Goal: Information Seeking & Learning: Learn about a topic

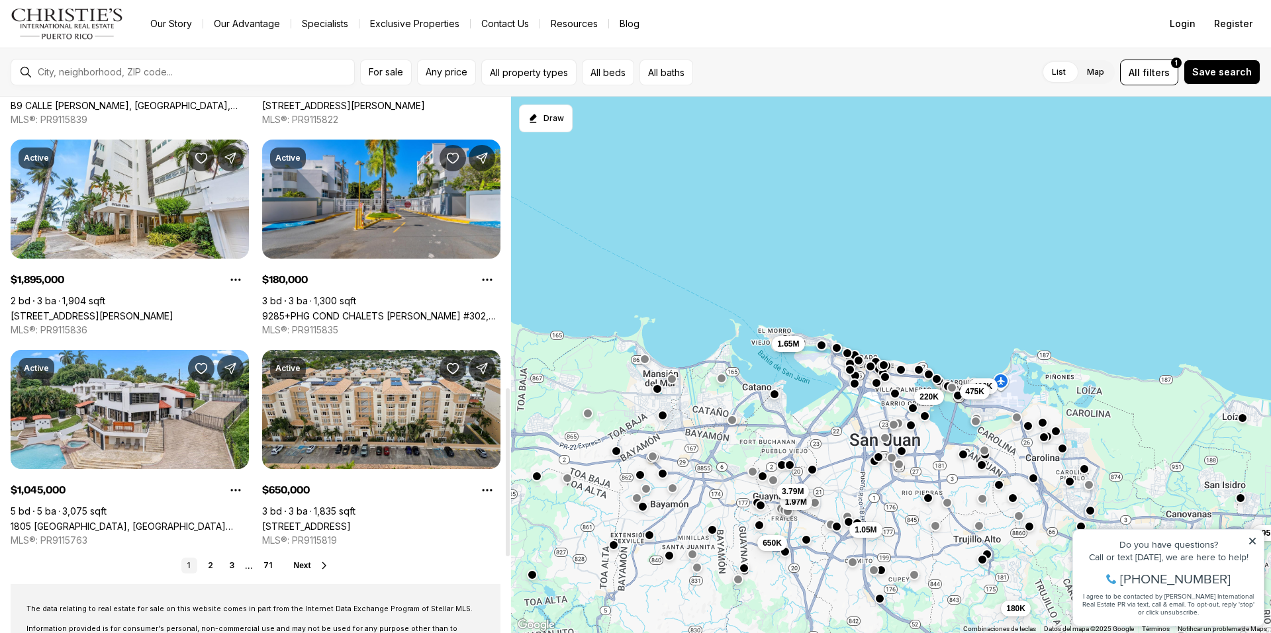
scroll to position [927, 0]
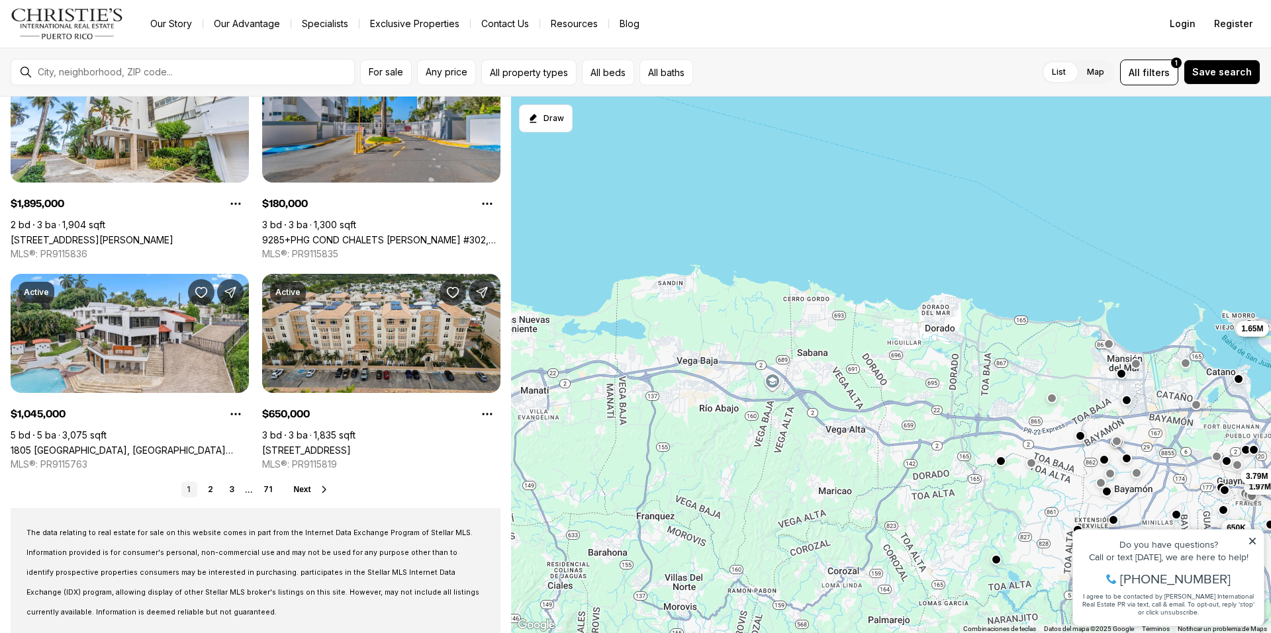
drag, startPoint x: 622, startPoint y: 293, endPoint x: 1088, endPoint y: 278, distance: 466.9
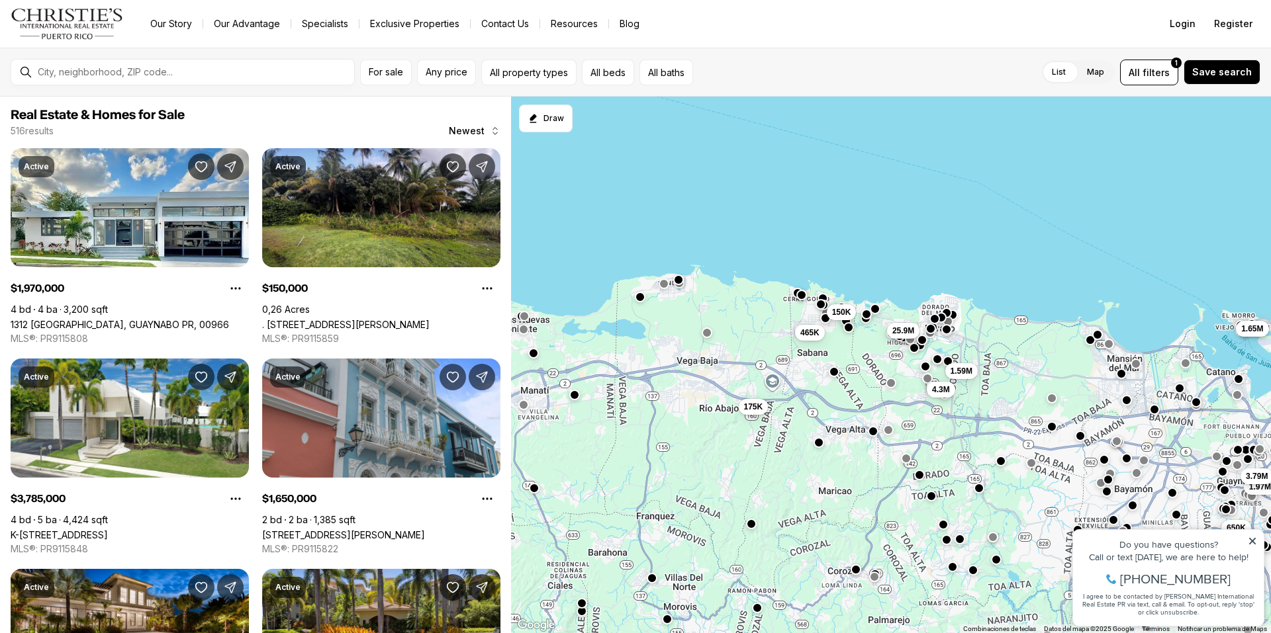
click at [708, 337] on button "button" at bounding box center [707, 333] width 11 height 11
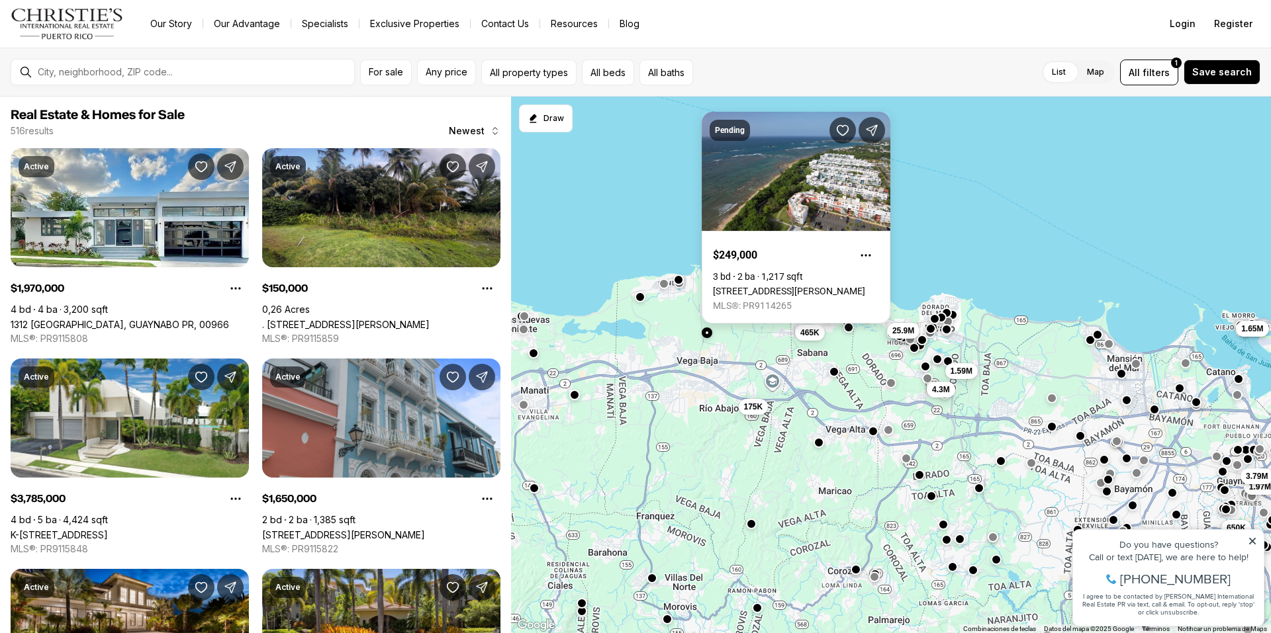
click at [736, 286] on link "[STREET_ADDRESS][PERSON_NAME]" at bounding box center [789, 291] width 152 height 11
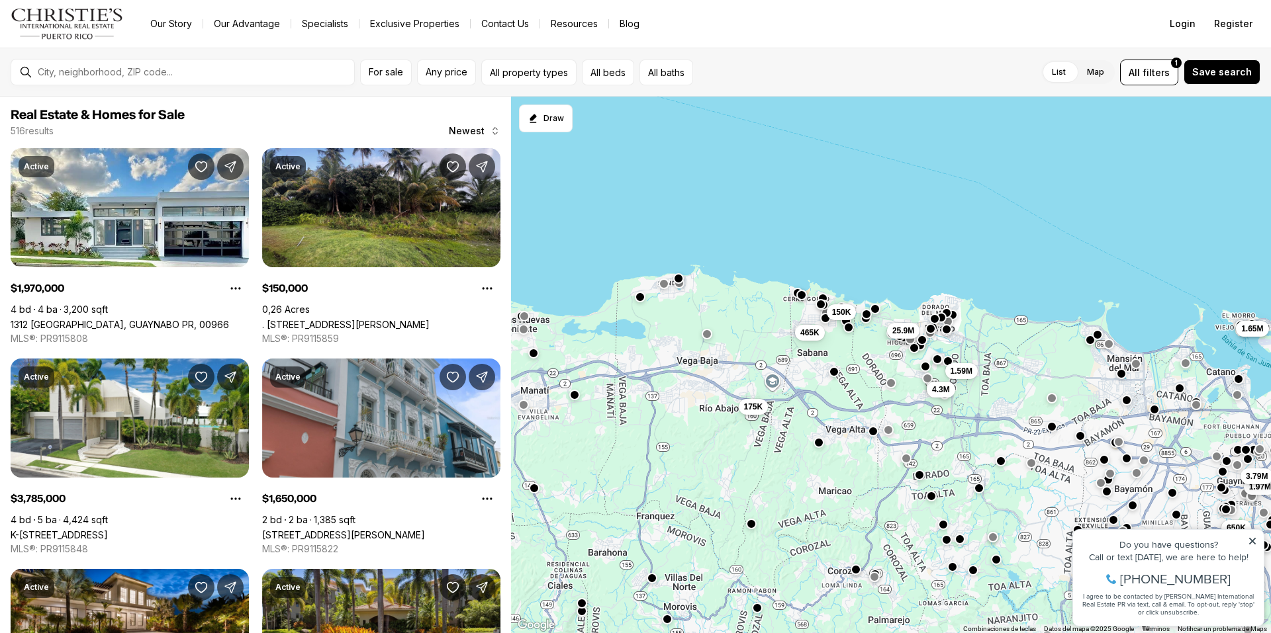
click at [676, 281] on button "button" at bounding box center [678, 278] width 11 height 11
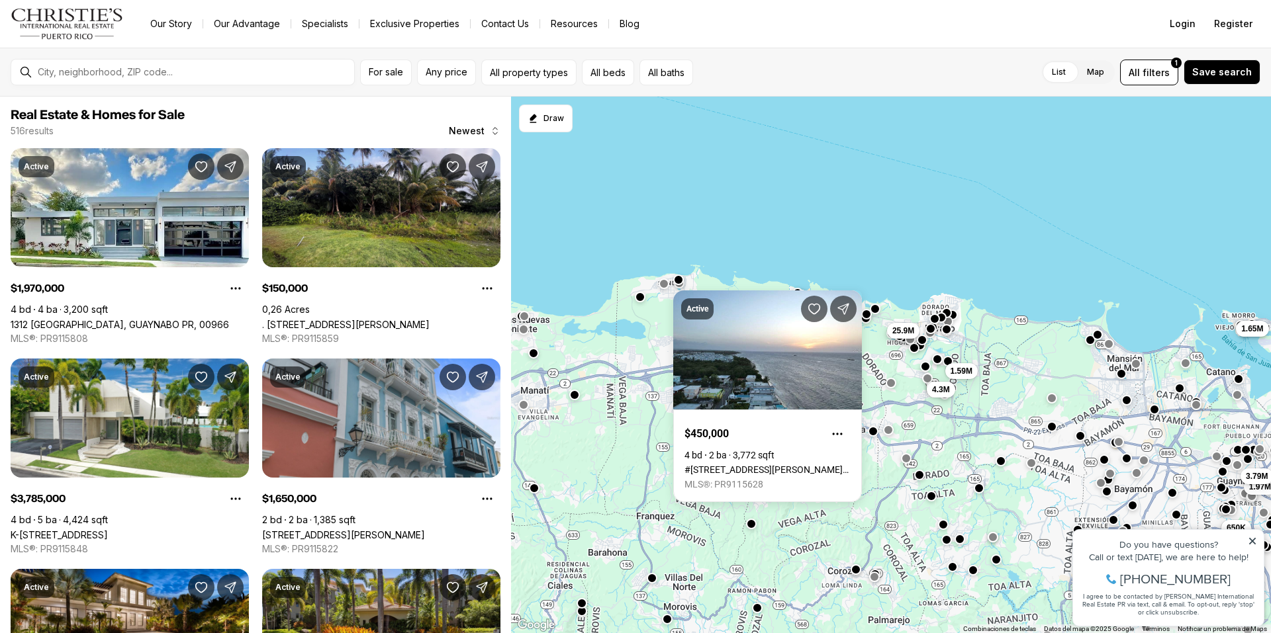
click at [680, 285] on div "Active $450,000 4 bd 2 ba 3,772 sqft #[STREET_ADDRESS][PERSON_NAME][PERSON_NAME…" at bounding box center [767, 391] width 189 height 222
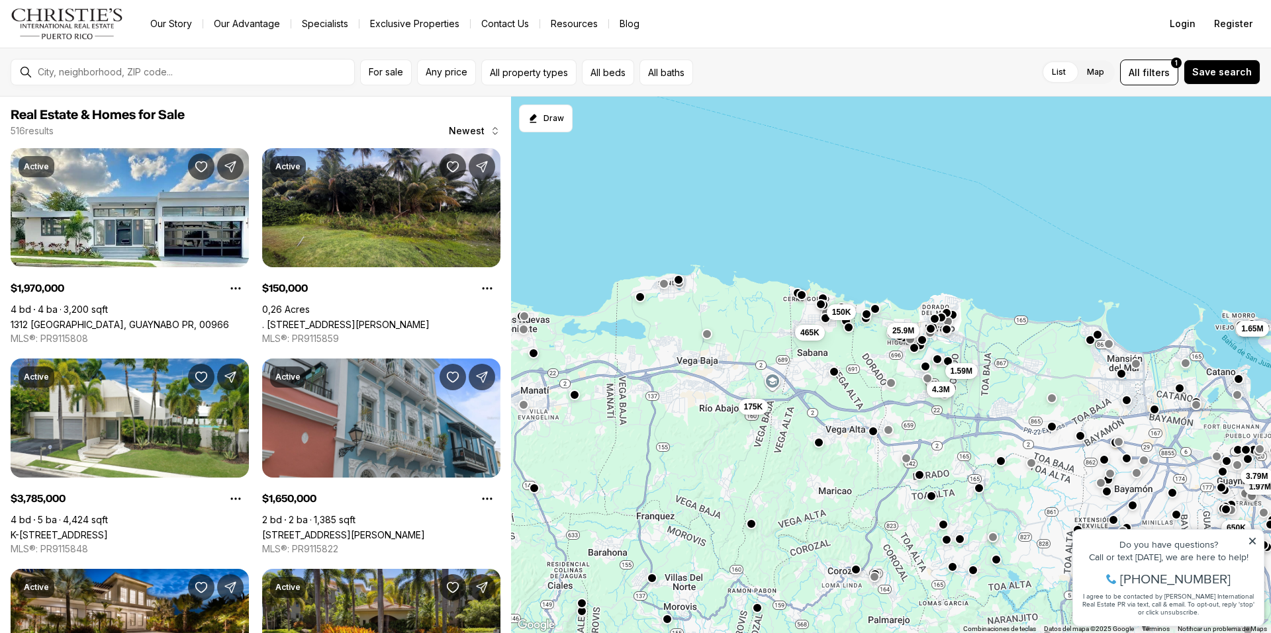
click at [683, 290] on div "1.97M 650K 145K 1.65M 3.79M 1.59M 175K 4.3M 150K 25.9M 465K" at bounding box center [891, 365] width 760 height 537
click at [665, 288] on div at bounding box center [664, 284] width 11 height 11
click at [663, 283] on button "button" at bounding box center [664, 282] width 11 height 11
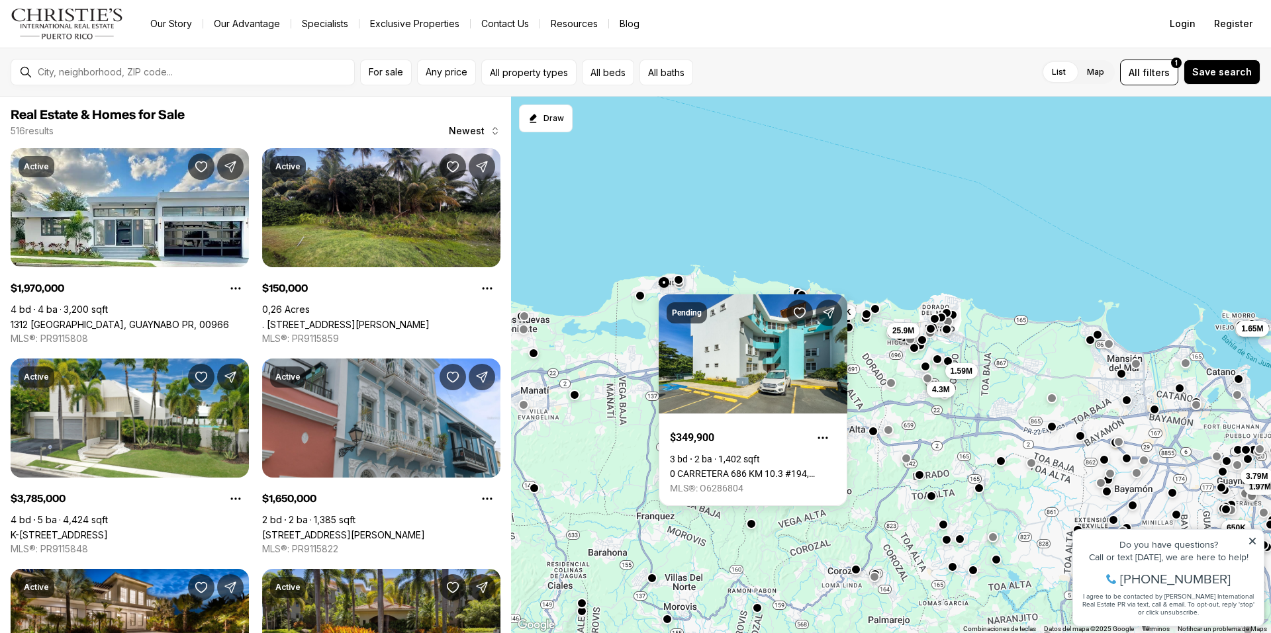
click at [641, 299] on button "button" at bounding box center [640, 296] width 11 height 11
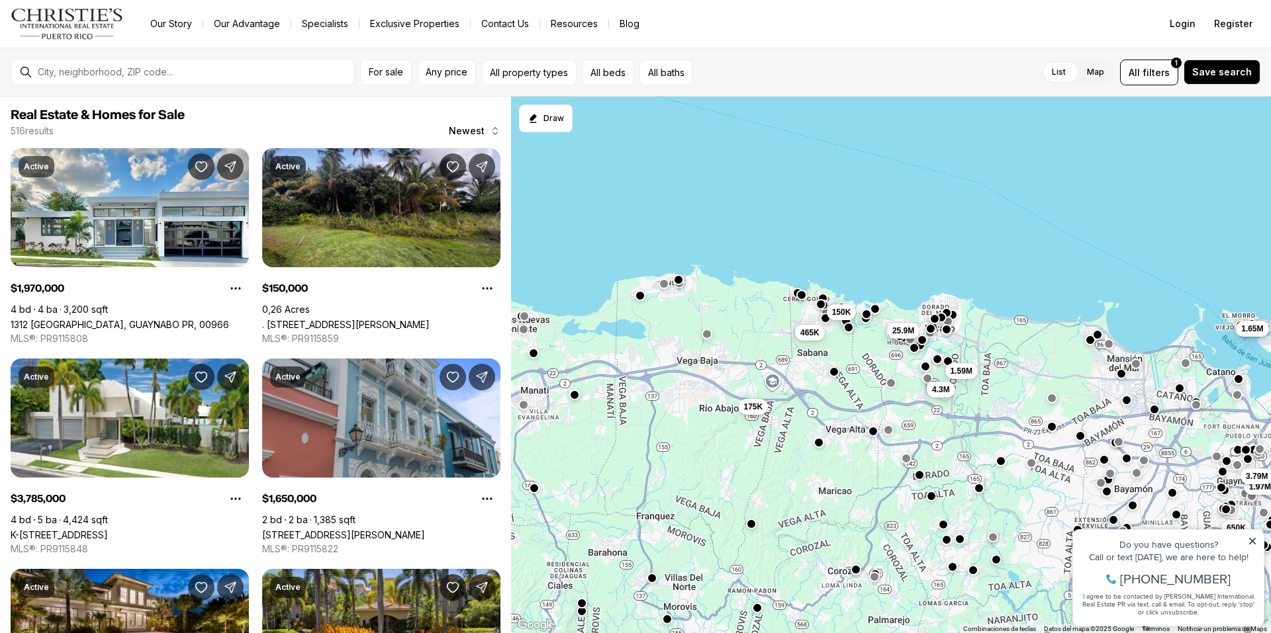
click at [638, 297] on button "button" at bounding box center [640, 296] width 11 height 11
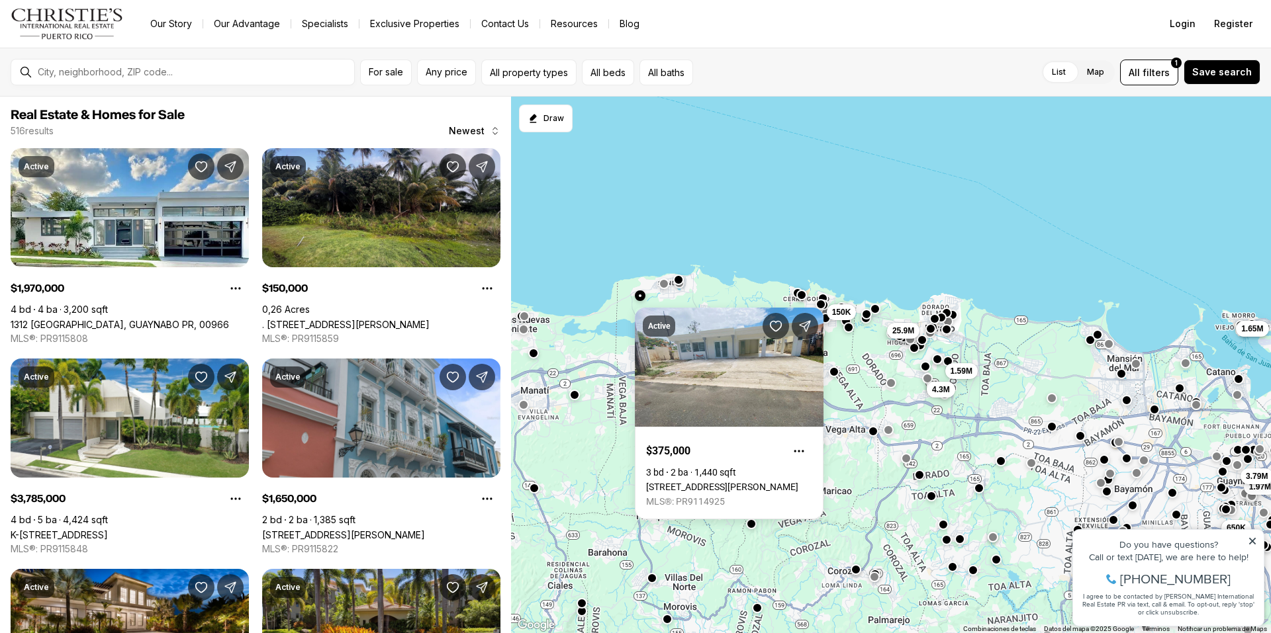
click at [582, 359] on div "1.97M 650K 145K 1.65M 3.79M 1.59M 175K 4.3M 150K 25.9M 465K" at bounding box center [891, 365] width 760 height 537
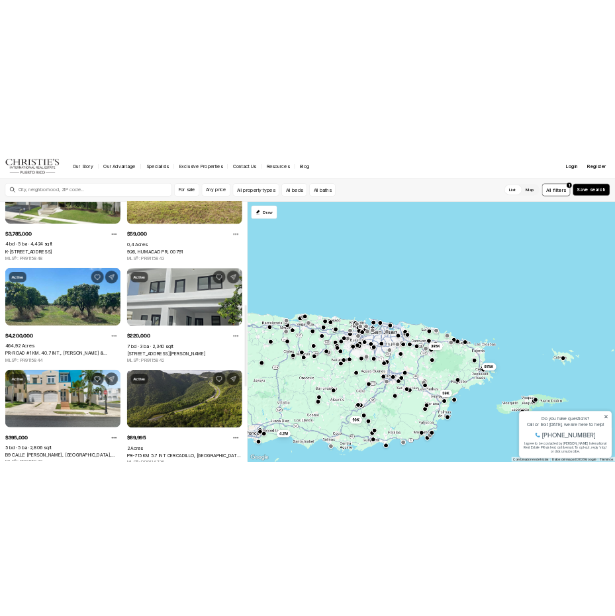
scroll to position [860, 0]
